Goal: Transaction & Acquisition: Obtain resource

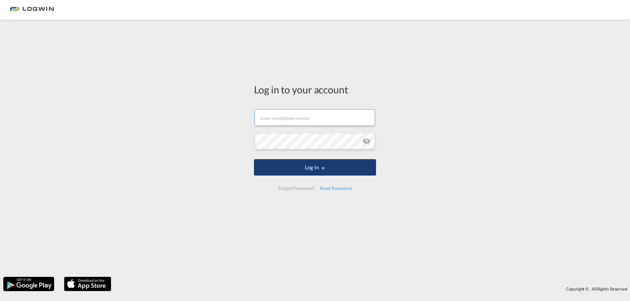
type input "[PERSON_NAME][EMAIL_ADDRESS][DOMAIN_NAME]"
click at [321, 170] on md-icon "LOGIN" at bounding box center [322, 168] width 5 height 5
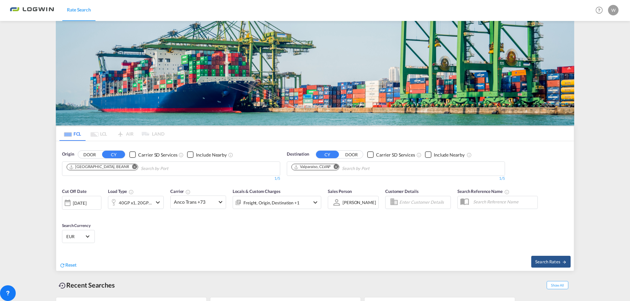
click at [337, 165] on md-icon "Remove" at bounding box center [335, 167] width 5 height 5
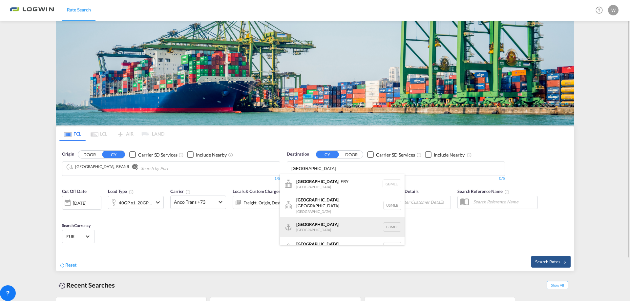
scroll to position [8, 0]
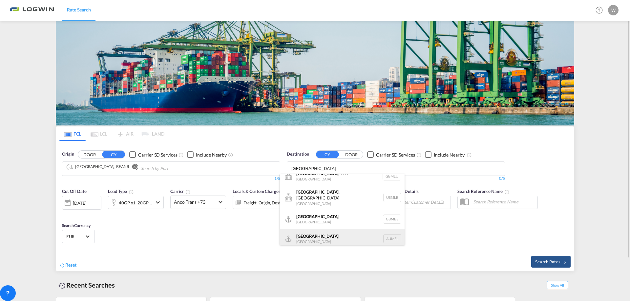
type input "[GEOGRAPHIC_DATA]"
click at [308, 234] on div "[GEOGRAPHIC_DATA] [GEOGRAPHIC_DATA] AUMEL" at bounding box center [342, 239] width 125 height 20
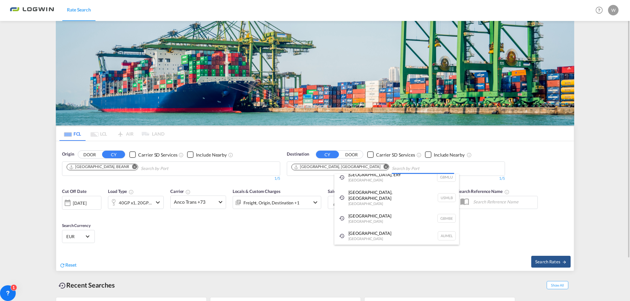
scroll to position [0, 0]
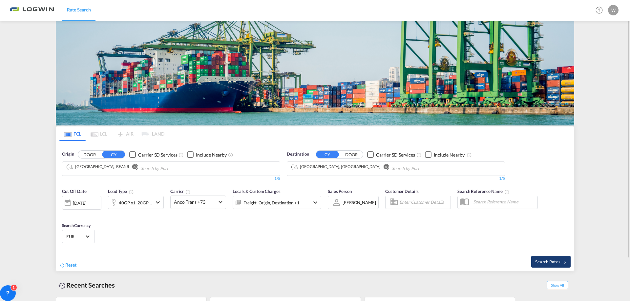
click at [551, 260] on span "Search Rates" at bounding box center [550, 261] width 31 height 5
type input "BEANR to AUMEL / [DATE]"
